Goal: Check status

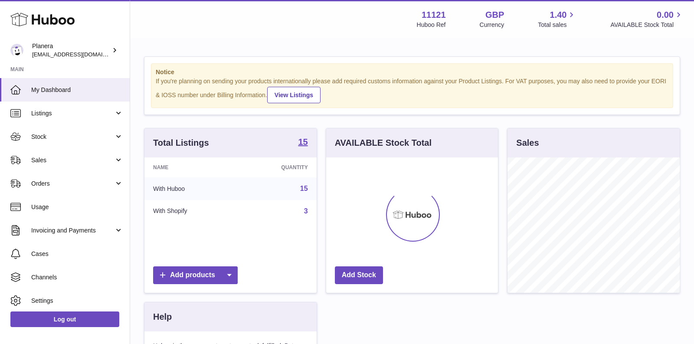
scroll to position [135, 172]
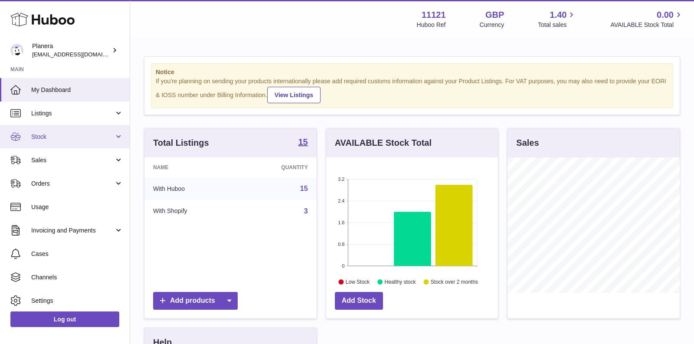
click at [63, 137] on span "Stock" at bounding box center [72, 137] width 83 height 8
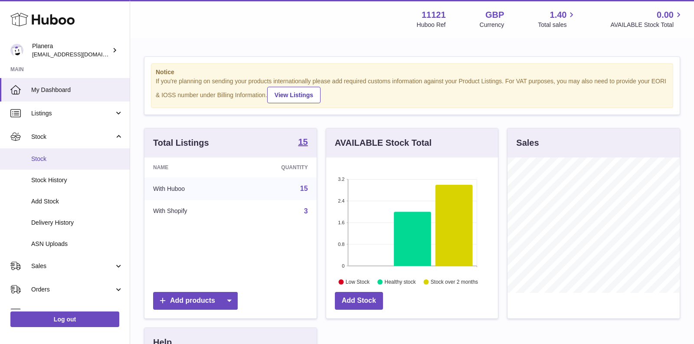
click at [55, 163] on link "Stock" at bounding box center [65, 158] width 130 height 21
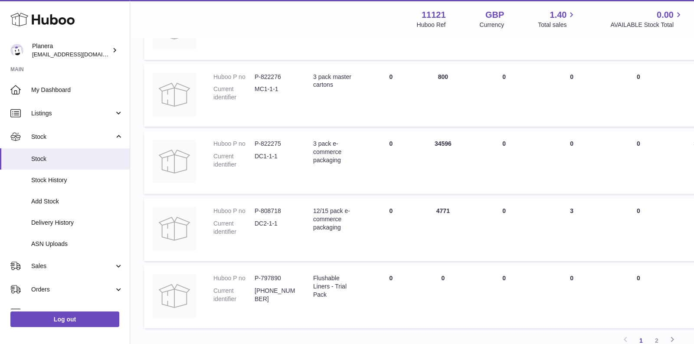
scroll to position [511, 0]
drag, startPoint x: 435, startPoint y: 215, endPoint x: 447, endPoint y: 215, distance: 12.2
click at [447, 215] on td "ON HAND Total 4771" at bounding box center [443, 231] width 52 height 63
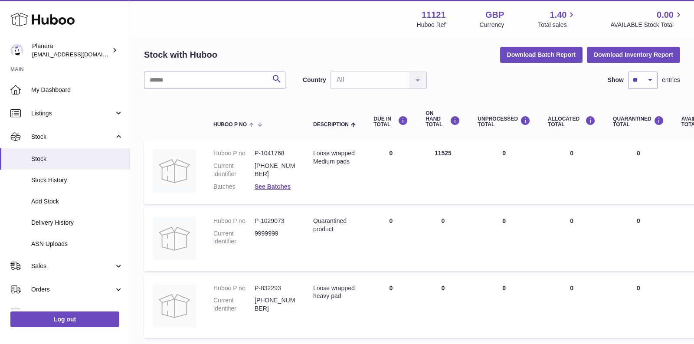
scroll to position [35, 0]
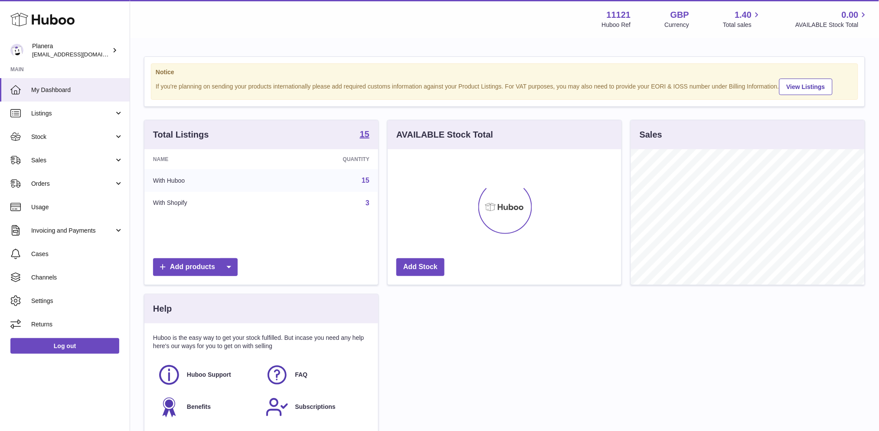
scroll to position [135, 233]
